Goal: Task Accomplishment & Management: Complete application form

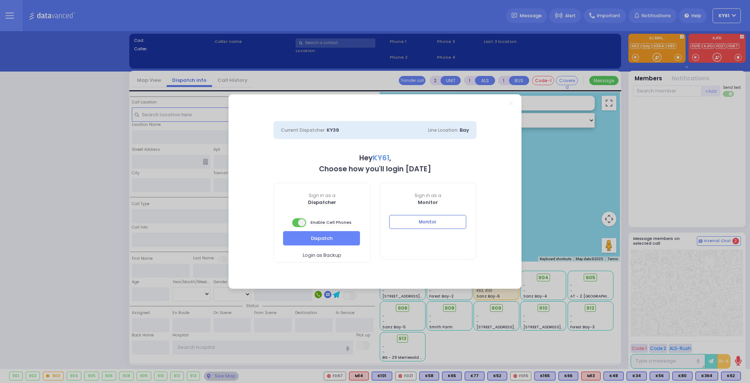
select select "7"
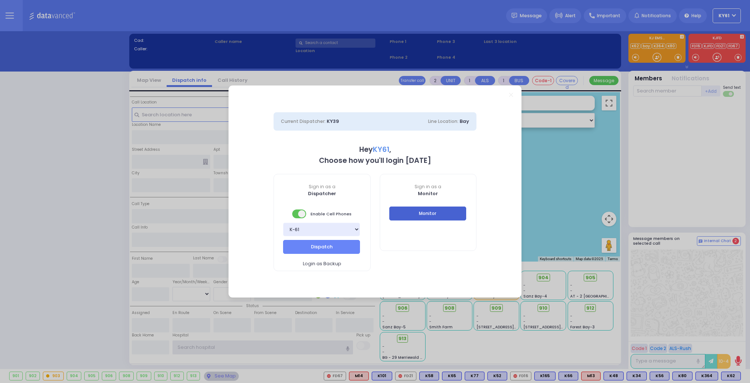
type input "ky61"
click at [422, 209] on button "Monitor" at bounding box center [428, 213] width 77 height 14
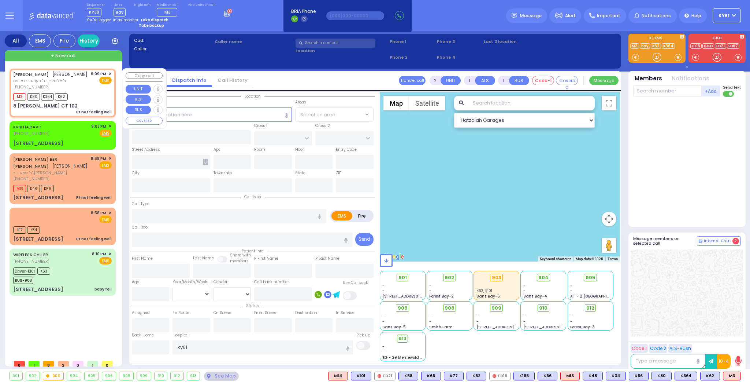
type input "1"
type input "0"
select select
type input "Pt not feeling well"
radio input "true"
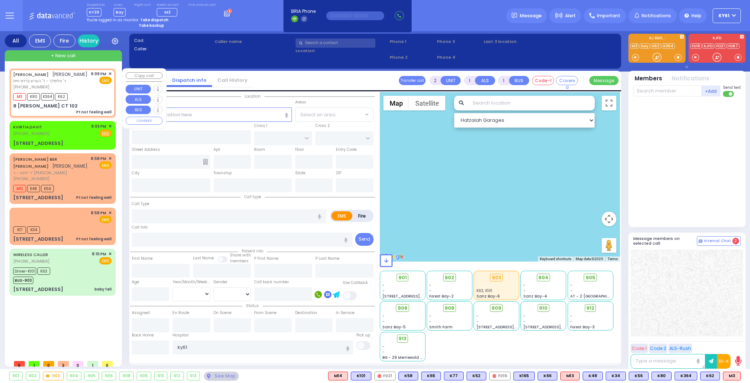
type input "CHAIM JOSEPH"
type input "STERN"
select select
type input "21:09"
type input "21:11"
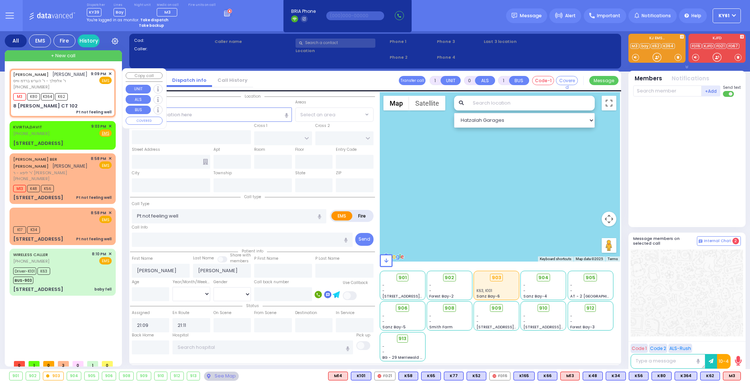
type input "ACRES RD"
type input "8 LEMBERG CT"
type input "102"
type input "Monroe"
type input "[US_STATE]"
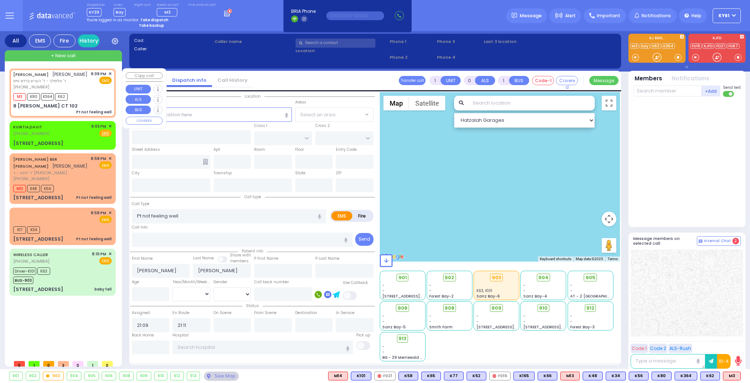
type input "10950"
select select "Hatzalah Garages"
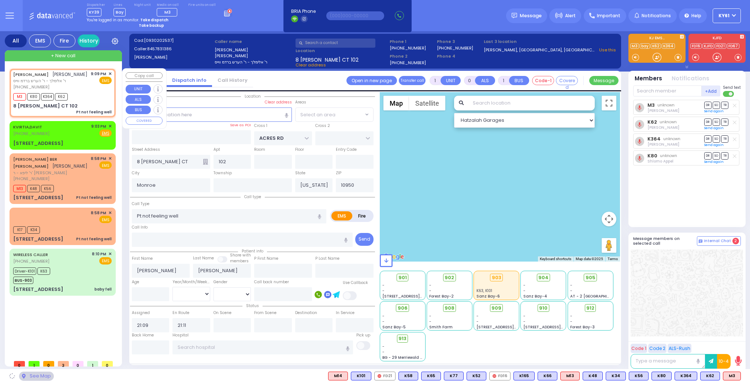
select select "PALM TREE"
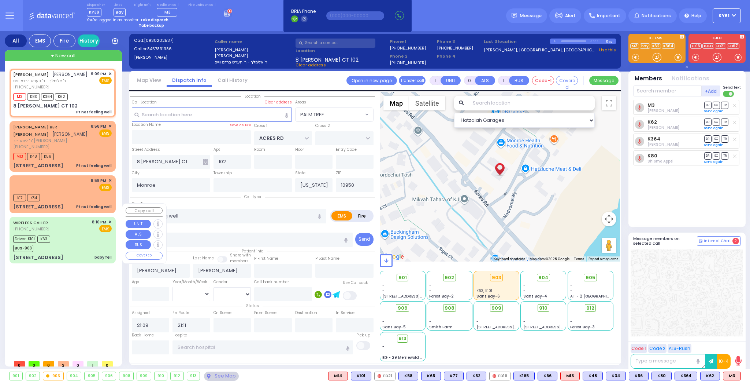
click at [64, 233] on div "Driver-K101 K63 BUS-903" at bounding box center [62, 242] width 99 height 18
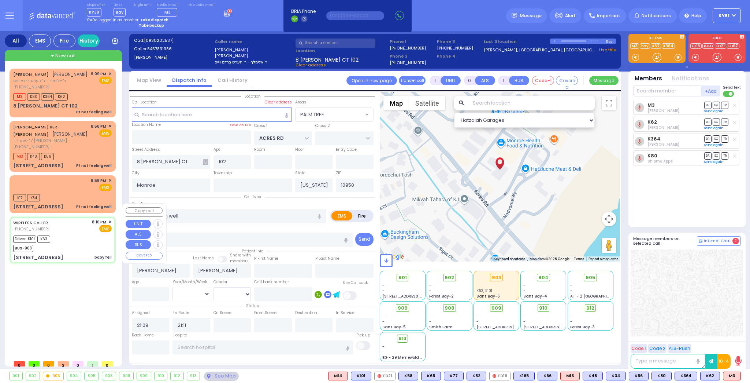
type input "6"
select select
type input "baby fell"
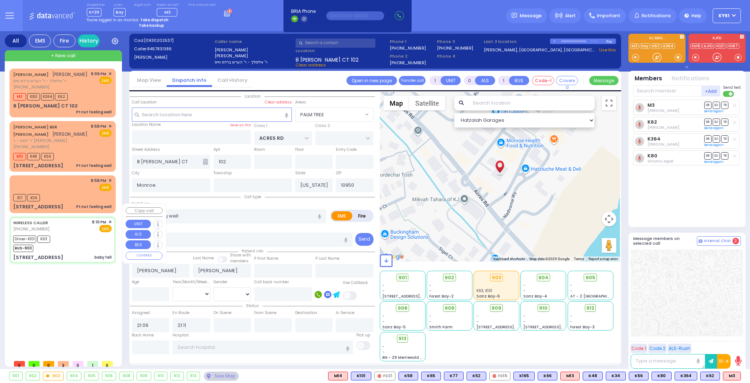
radio input "true"
type input "[PERSON_NAME]"
type input "Bloom"
type input "6"
select select "Month"
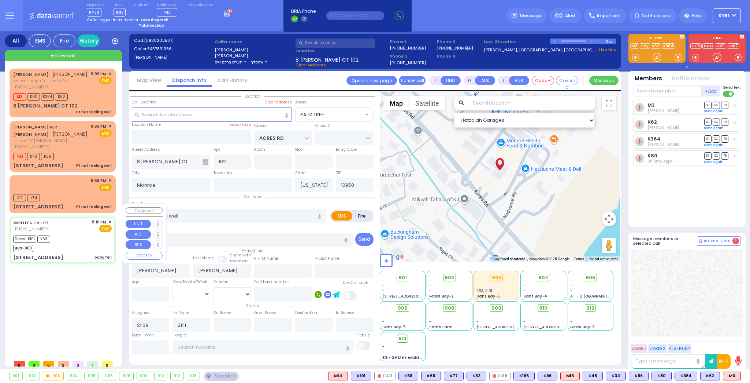
select select "[DEMOGRAPHIC_DATA]"
type input "20:10"
type input "20:11"
type input "20:12"
type input "20:34"
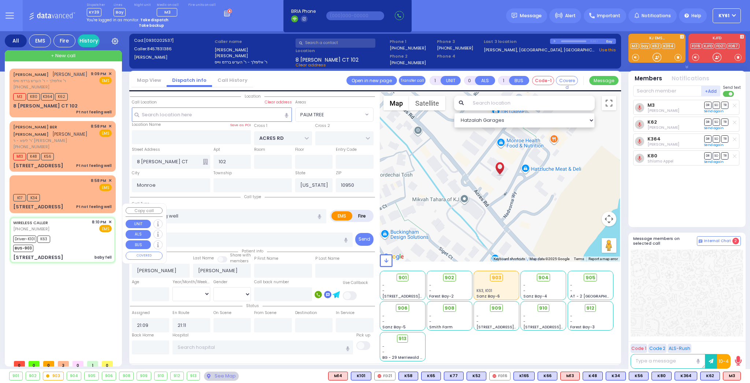
type input "21:07"
type input "[GEOGRAPHIC_DATA] [GEOGRAPHIC_DATA] Paramus Paramus"
select select "Hatzalah Garages"
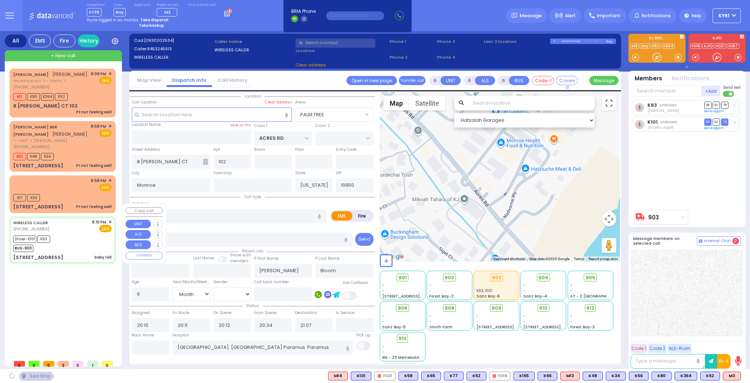
type input "LIZENSK BLVD"
type input "MORDCHE SHER BLVD"
type input "[STREET_ADDRESS]"
type input "203"
select select "SECTION 2"
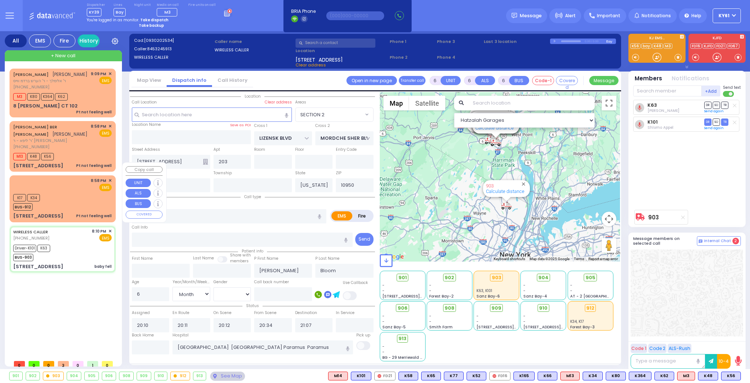
select select
radio input "true"
select select "Month"
select select "[DEMOGRAPHIC_DATA]"
select select
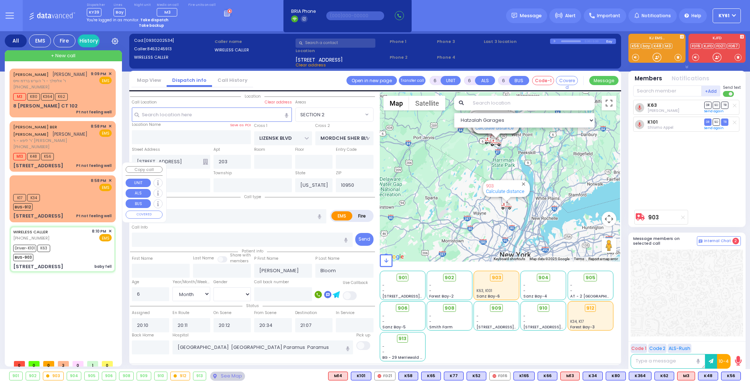
radio input "true"
select select "Month"
select select "[DEMOGRAPHIC_DATA]"
select select "Hatzalah Garages"
select select "SECTION 2"
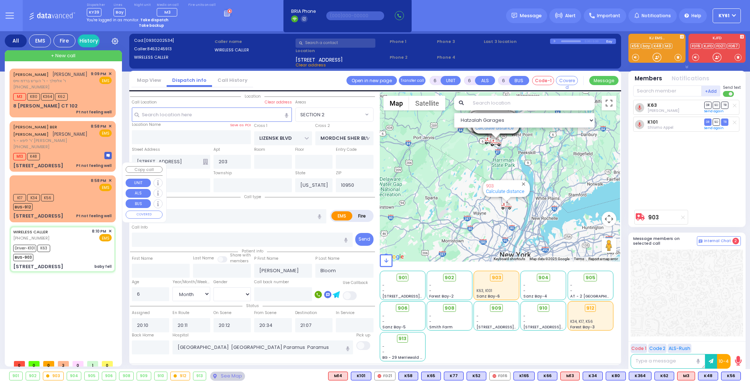
select select
radio input "true"
select select "Month"
select select "[DEMOGRAPHIC_DATA]"
select select "Hatzalah Garages"
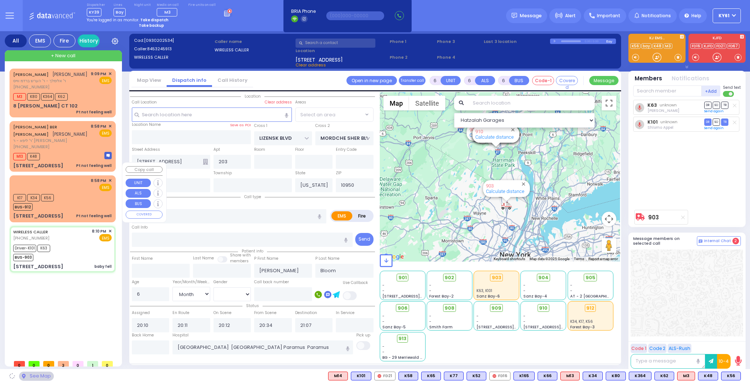
select select "SECTION 2"
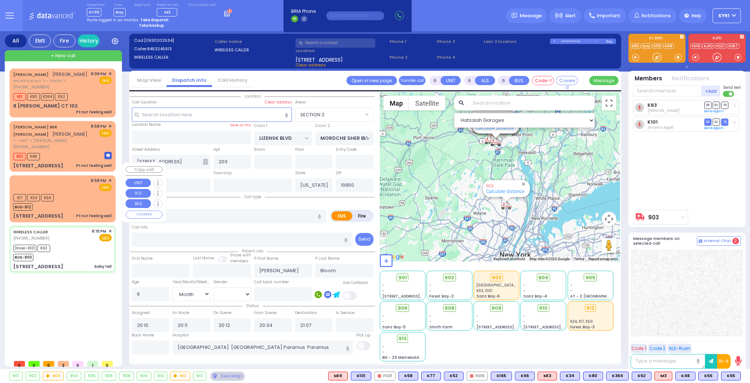
select select
radio input "true"
select select "Month"
select select "[DEMOGRAPHIC_DATA]"
select select "Hatzalah Garages"
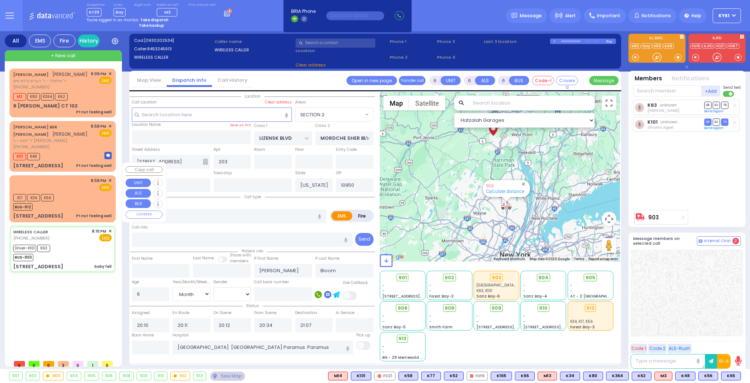
radio input "true"
select select "Month"
select select "[DEMOGRAPHIC_DATA]"
select select
select select "Hatzalah Garages"
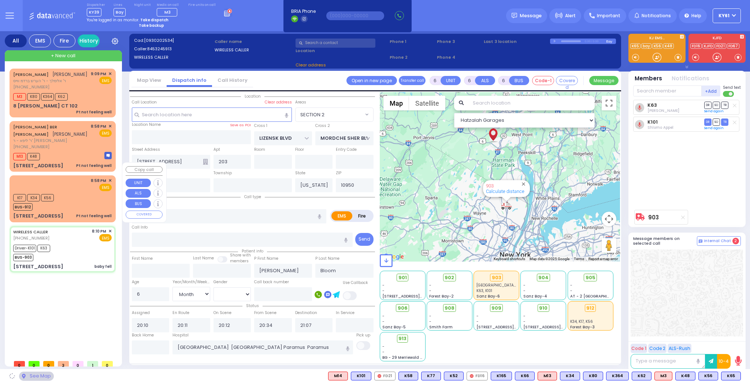
select select "SECTION 2"
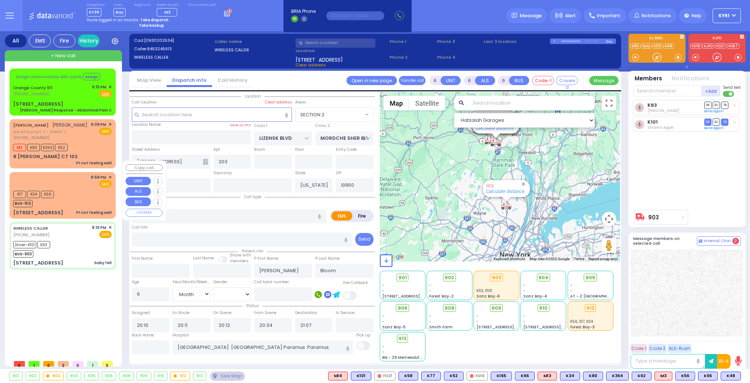
select select
radio input "true"
select select "Month"
select select "[DEMOGRAPHIC_DATA]"
select select "Hatzalah Garages"
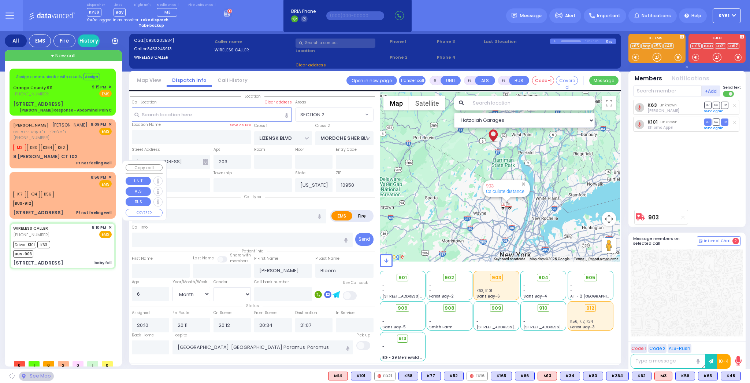
select select "SECTION 2"
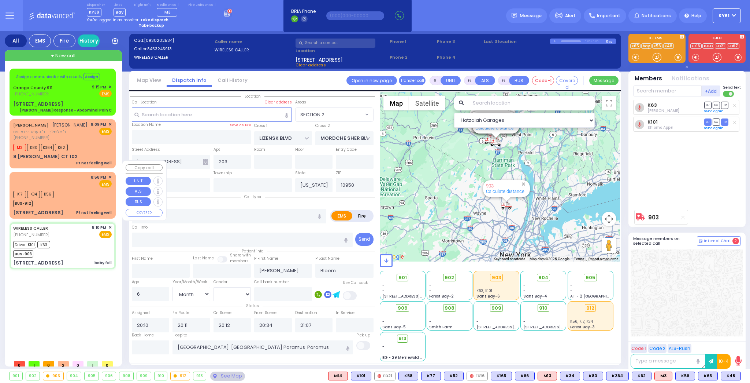
select select
radio input "true"
select select "Month"
select select "[DEMOGRAPHIC_DATA]"
select select "Hatzalah Garages"
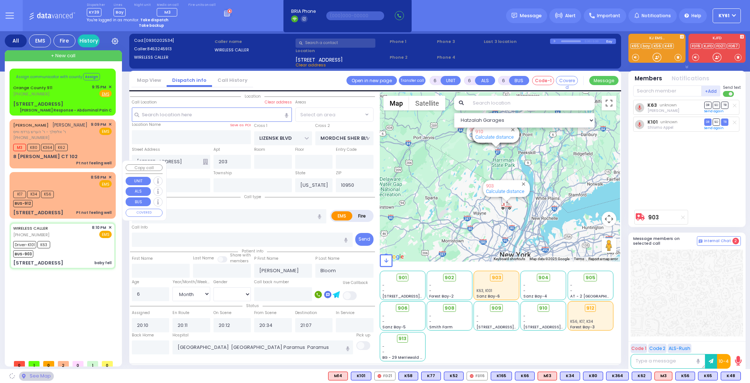
select select "SECTION 2"
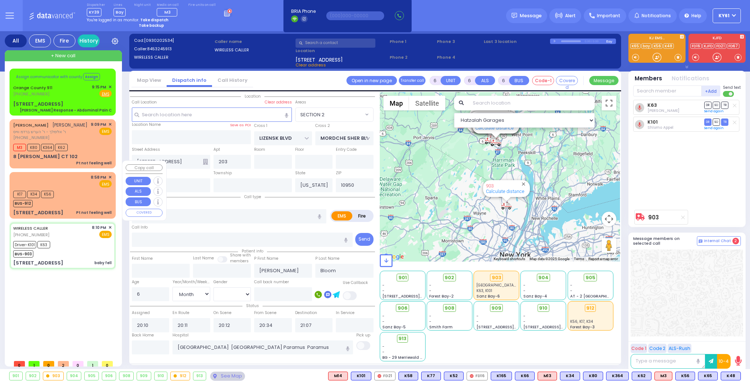
select select
radio input "true"
select select "Month"
select select "[DEMOGRAPHIC_DATA]"
select select "Hatzalah Garages"
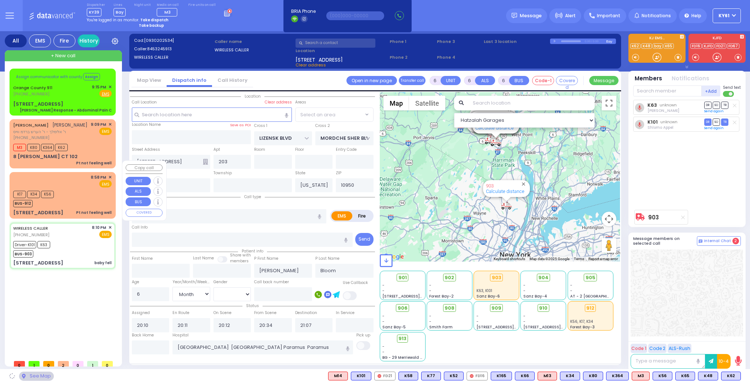
select select "SECTION 2"
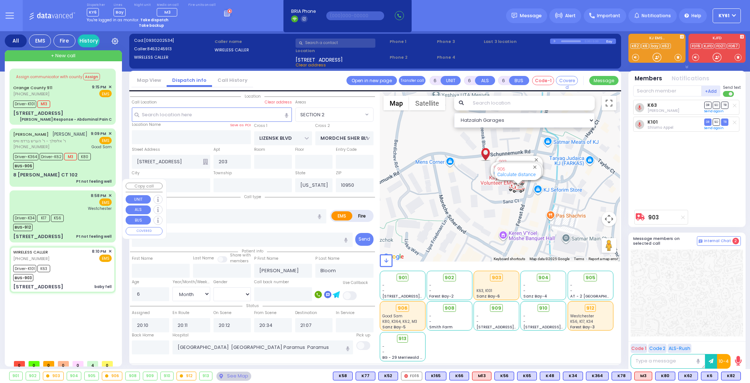
select select "SECTION 2"
select select "Month"
select select "[DEMOGRAPHIC_DATA]"
